Goal: Transaction & Acquisition: Book appointment/travel/reservation

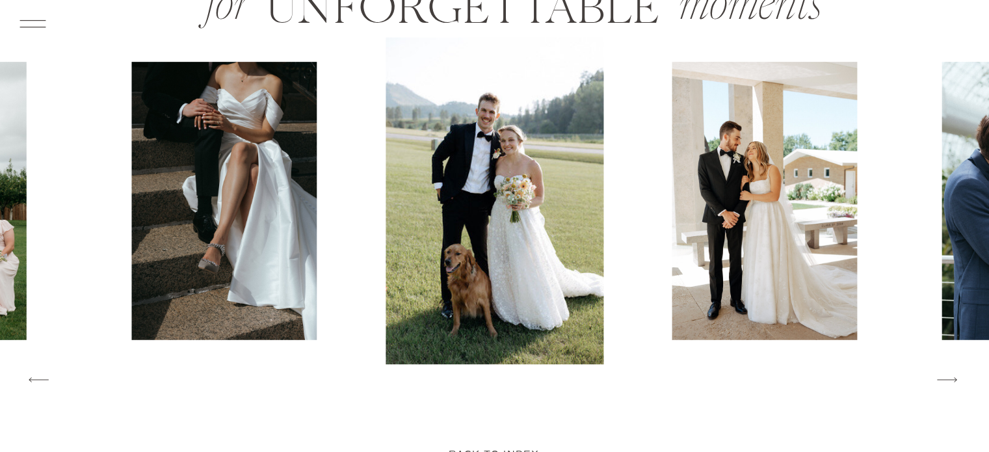
scroll to position [2064, 0]
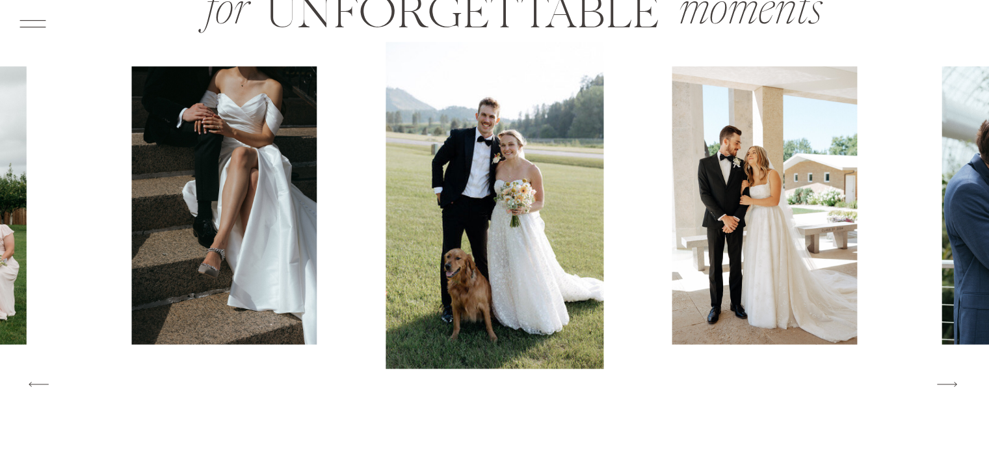
click at [40, 384] on icon at bounding box center [38, 384] width 26 height 28
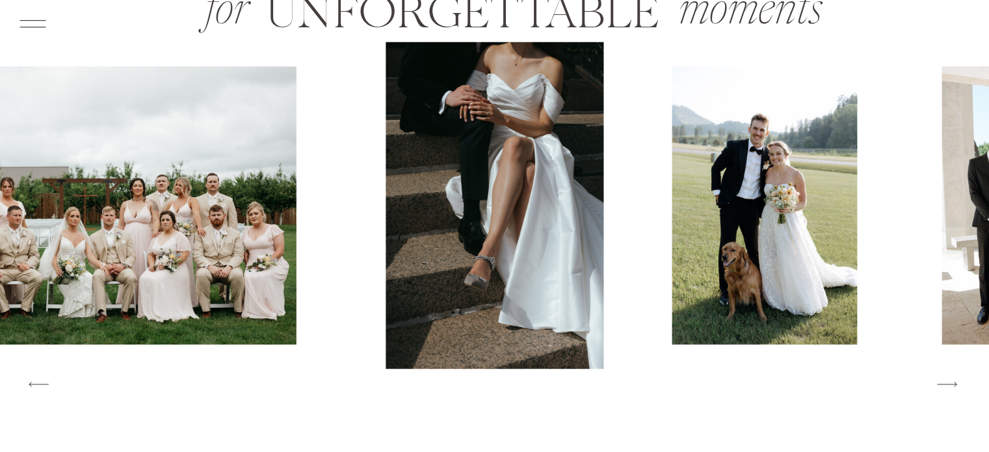
click at [40, 384] on icon at bounding box center [38, 384] width 26 height 28
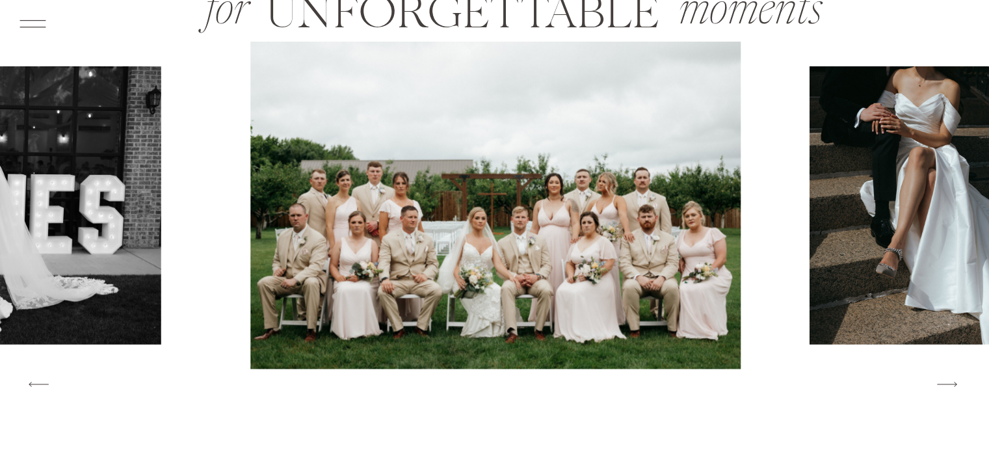
click at [40, 384] on icon at bounding box center [38, 384] width 26 height 28
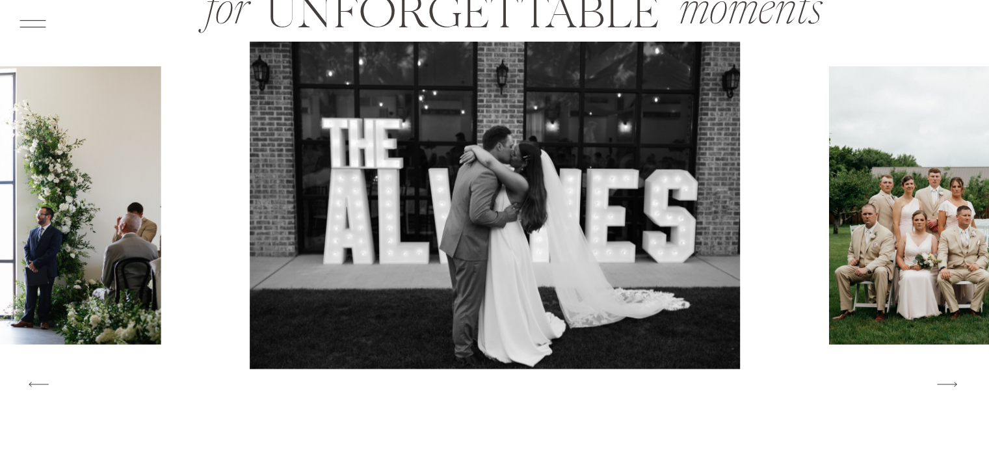
click at [40, 384] on icon at bounding box center [38, 384] width 26 height 28
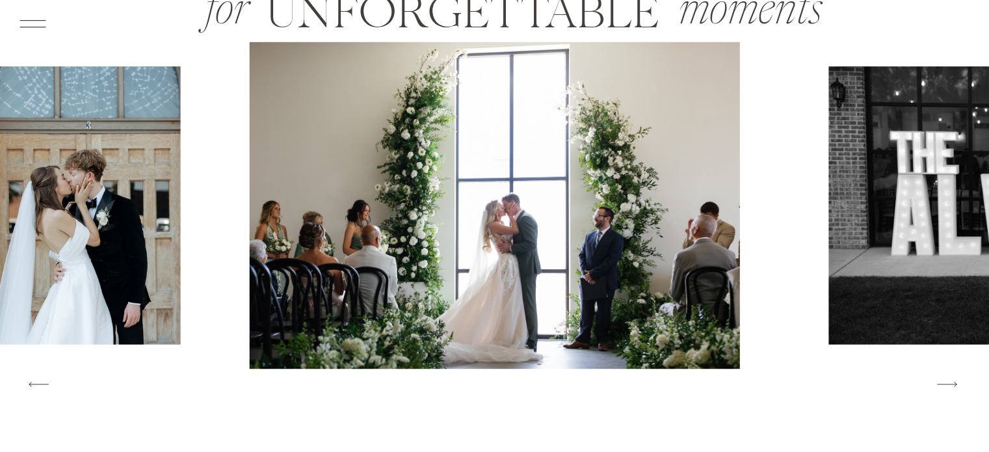
click at [40, 384] on icon at bounding box center [38, 384] width 26 height 28
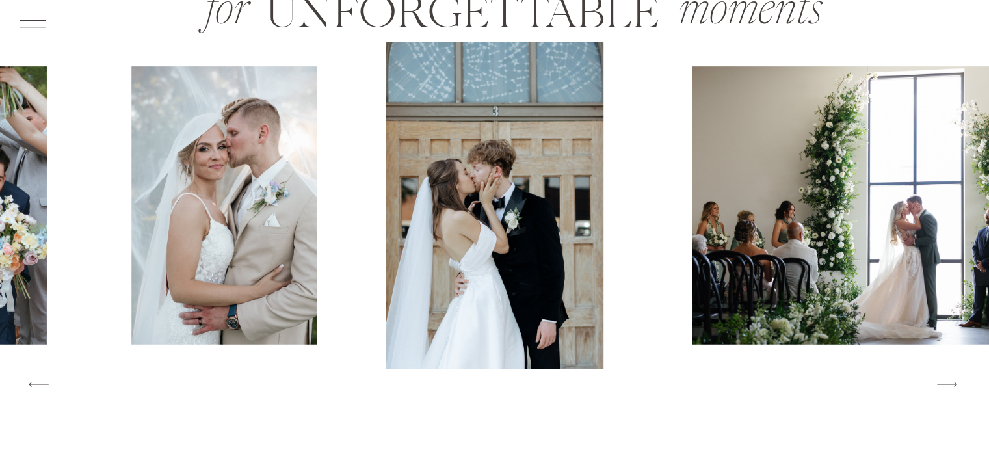
click at [40, 384] on icon at bounding box center [38, 384] width 26 height 28
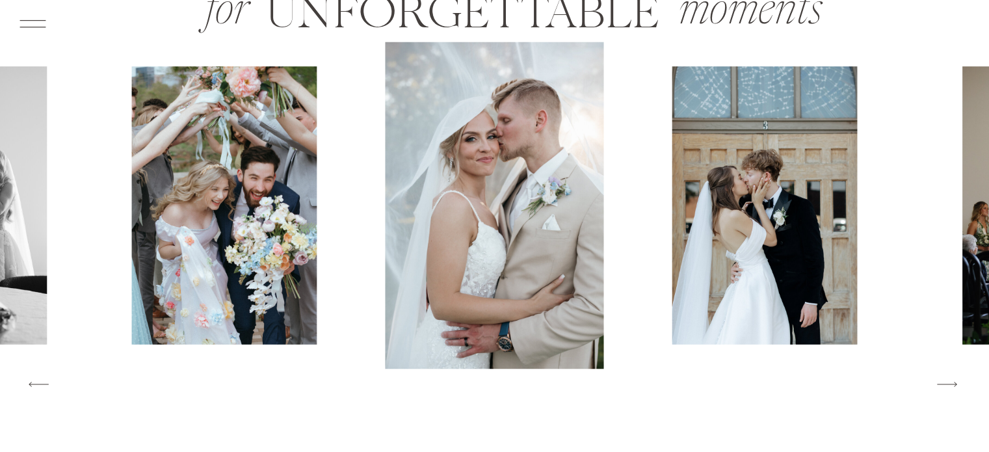
click at [40, 384] on icon at bounding box center [38, 384] width 26 height 28
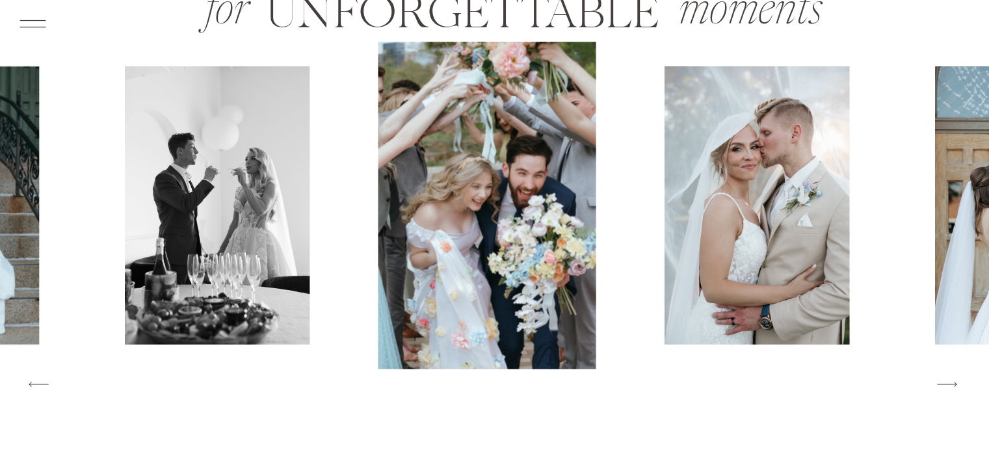
click at [40, 384] on icon at bounding box center [38, 384] width 26 height 28
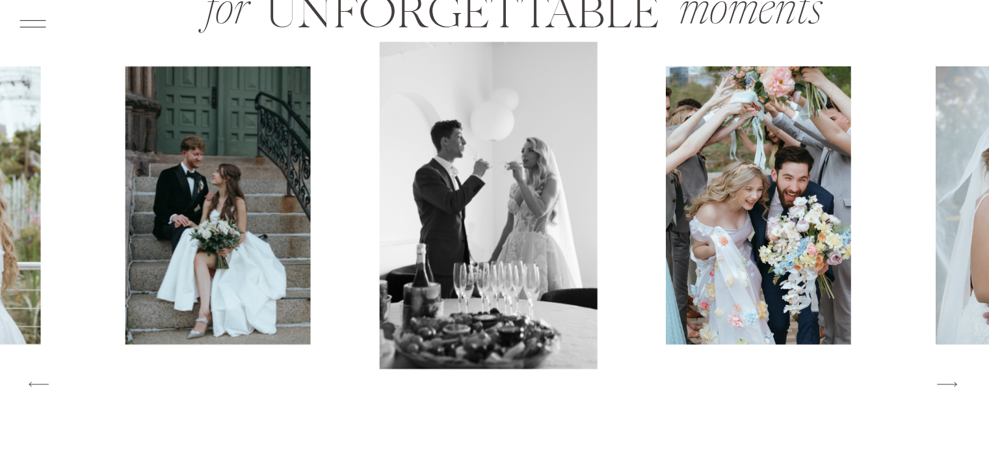
click at [40, 384] on icon at bounding box center [38, 384] width 26 height 28
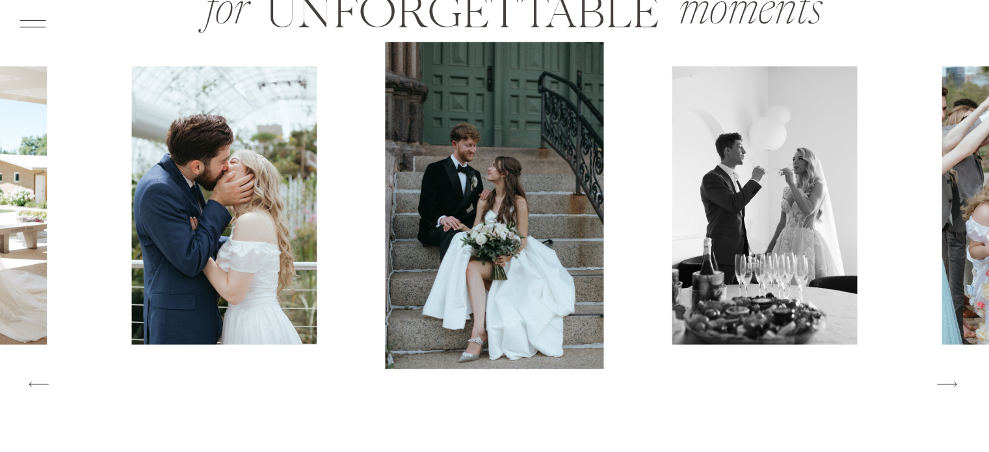
click at [40, 384] on icon at bounding box center [38, 384] width 26 height 28
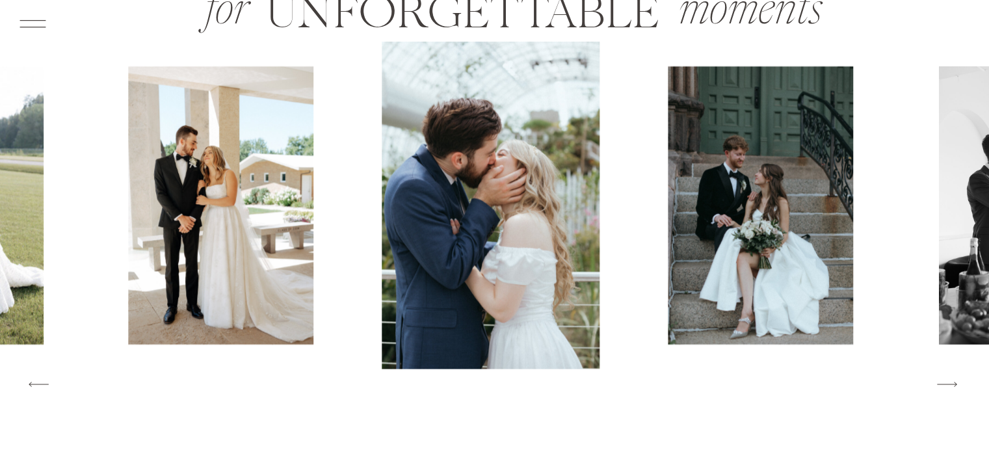
click at [40, 384] on icon at bounding box center [38, 384] width 26 height 28
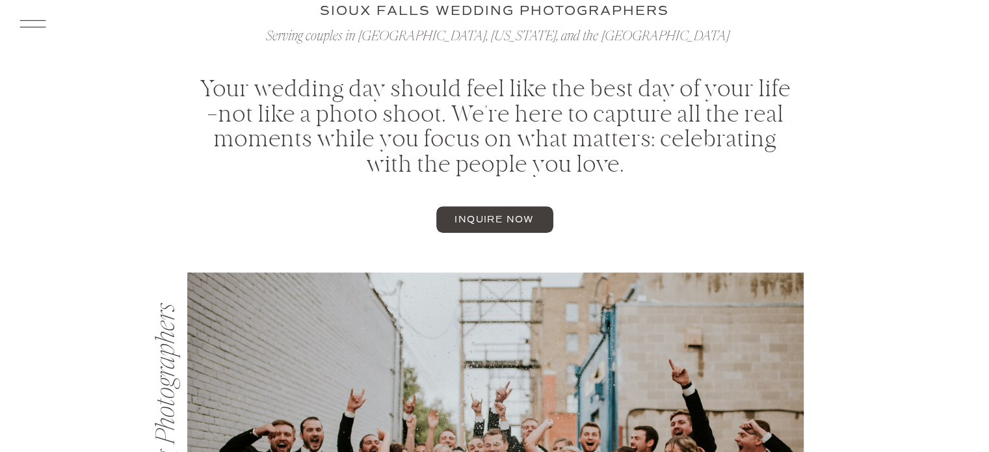
scroll to position [515, 0]
click at [491, 221] on span "inquire now" at bounding box center [493, 220] width 79 height 14
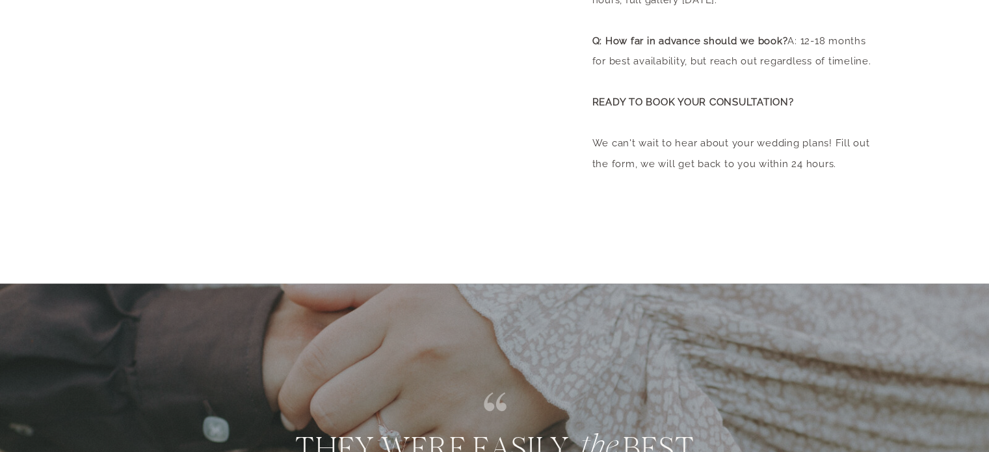
scroll to position [827, 0]
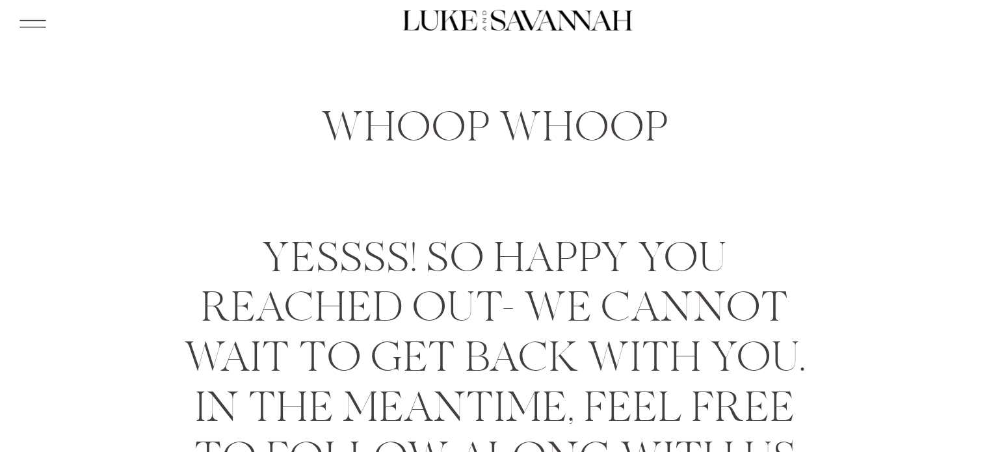
click at [38, 14] on icon at bounding box center [33, 24] width 34 height 36
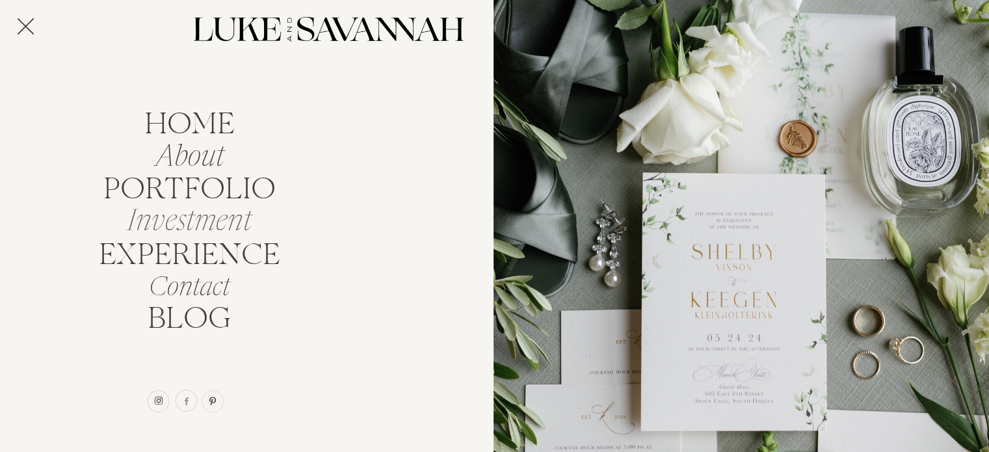
click at [224, 230] on nav "Investment" at bounding box center [189, 217] width 139 height 25
